Goal: Check status: Check status

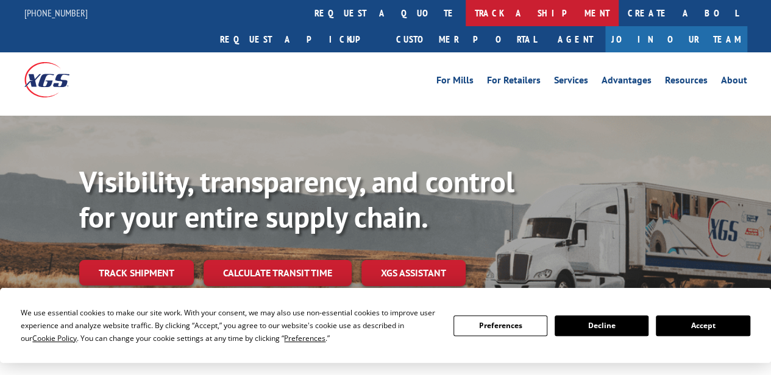
click at [466, 10] on link "track a shipment" at bounding box center [542, 13] width 153 height 26
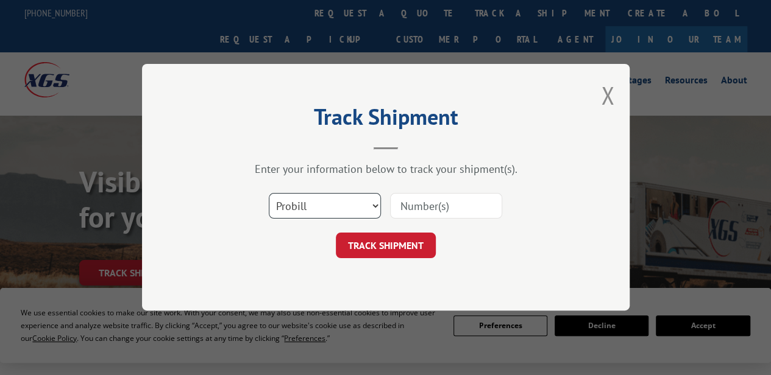
click at [356, 208] on select "Select category... Probill BOL PO" at bounding box center [325, 207] width 112 height 26
select select "po"
click at [269, 194] on select "Select category... Probill BOL PO" at bounding box center [325, 207] width 112 height 26
click at [449, 208] on input at bounding box center [446, 207] width 112 height 26
paste input "294487885"
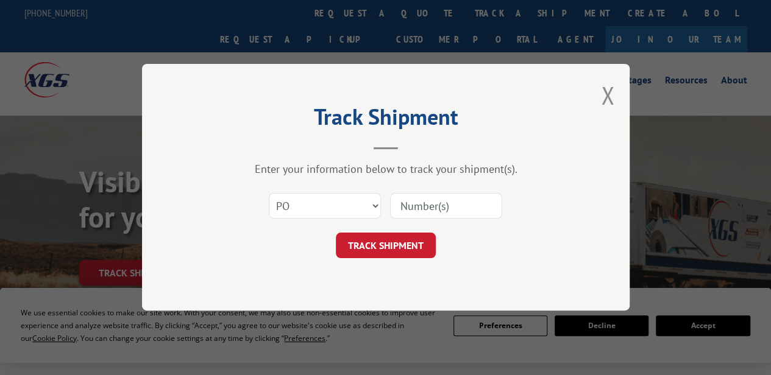
type input "294487885"
click at [415, 239] on button "TRACK SHIPMENT" at bounding box center [386, 246] width 100 height 26
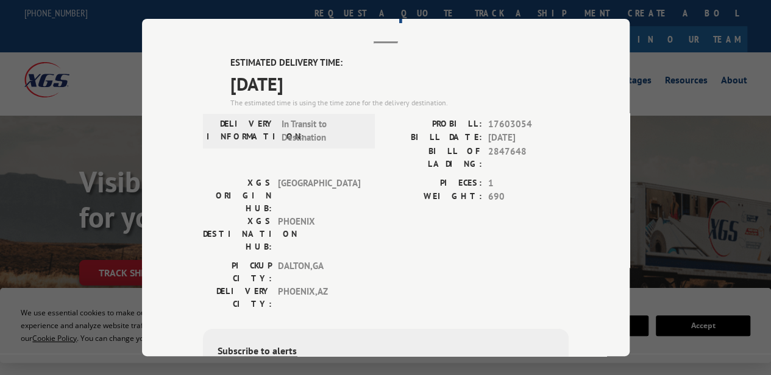
scroll to position [122, 0]
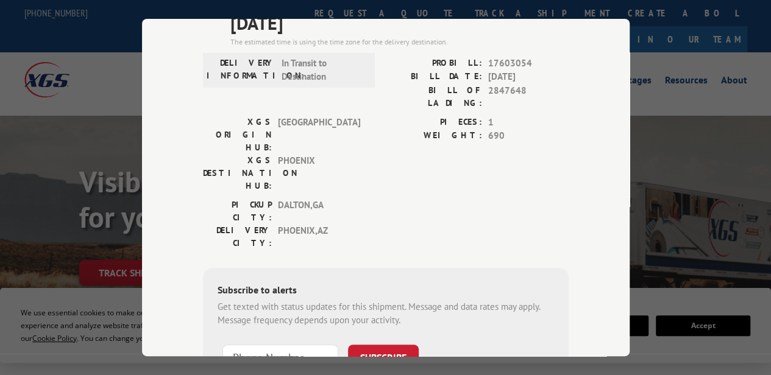
type input "+1 (___) ___-____"
click at [254, 344] on input "+1 (___) ___-____" at bounding box center [280, 357] width 116 height 26
click at [251, 344] on input "+1 (___) ___-____" at bounding box center [280, 357] width 116 height 26
click at [283, 344] on input "+1 (___) ___-____" at bounding box center [280, 357] width 116 height 26
click at [239, 344] on input "+1 (___) ___-____" at bounding box center [280, 357] width 116 height 26
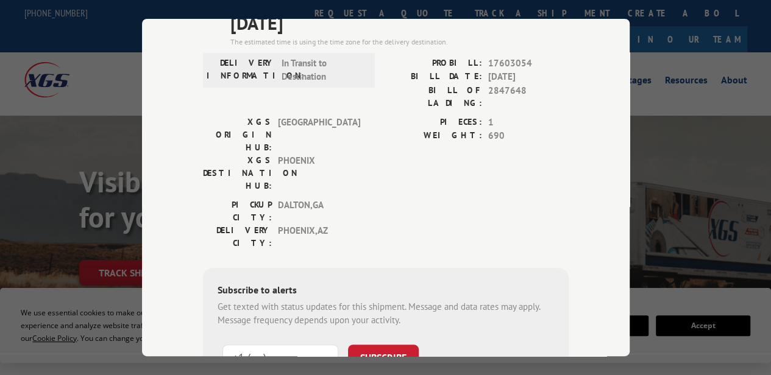
click at [244, 344] on input "+1 (___) ___-____" at bounding box center [280, 357] width 116 height 26
paste input "303) 919-5116"
type input "[PHONE_NUMBER]"
click at [386, 344] on button "SUBSCRIBE" at bounding box center [383, 357] width 71 height 26
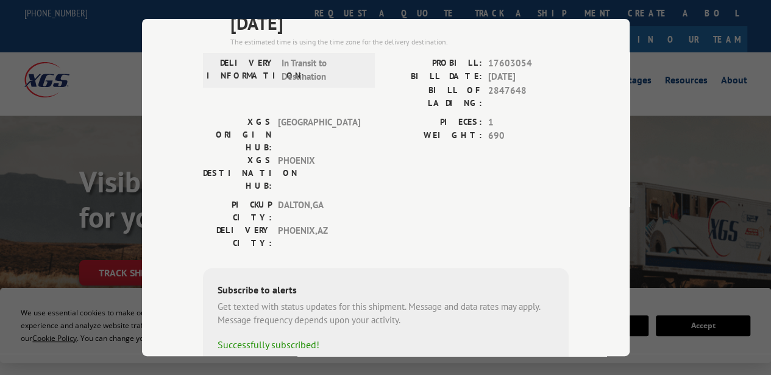
scroll to position [0, 0]
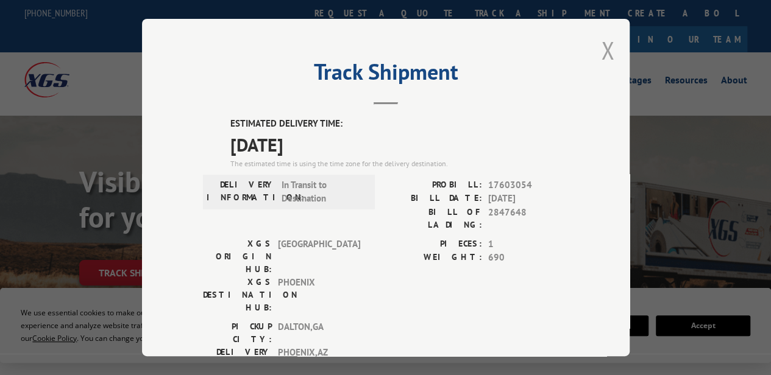
click at [601, 48] on button "Close modal" at bounding box center [607, 50] width 13 height 32
